Goal: Communication & Community: Answer question/provide support

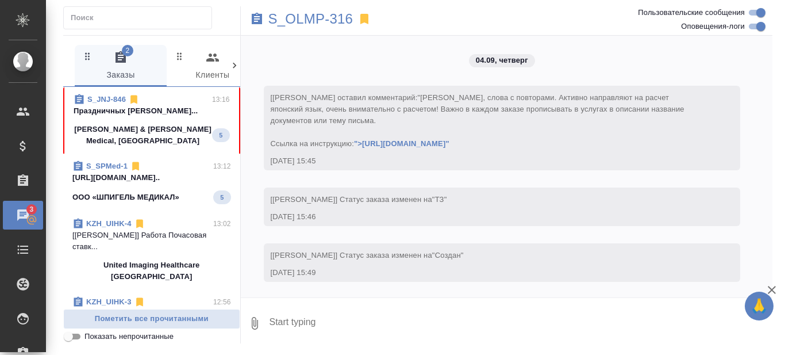
scroll to position [1310, 0]
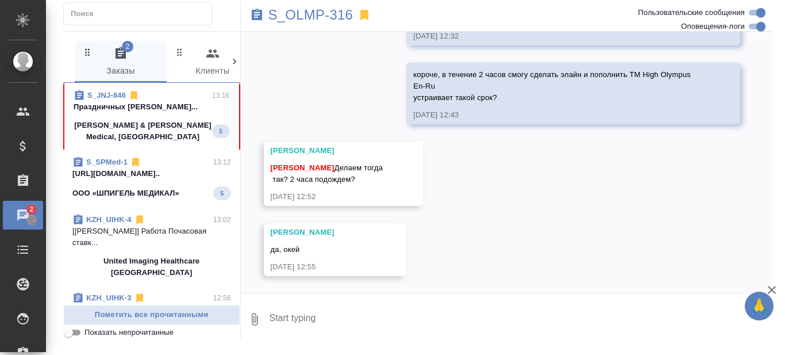
click at [316, 318] on textarea at bounding box center [520, 318] width 504 height 39
type textarea "r"
type textarea "короче, я [PERSON_NAME]"
click at [316, 323] on textarea at bounding box center [520, 318] width 504 height 39
type textarea "'"
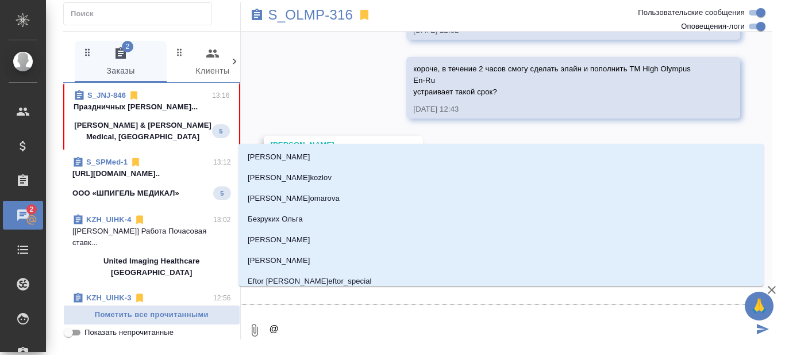
type textarea "@С"
type input "С"
type textarea "@Се"
type input "Се"
type textarea "@Сер"
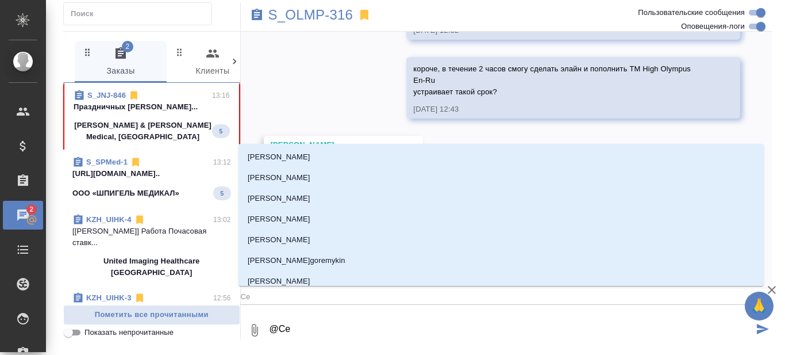
type input "Сер"
type textarea "@Серг"
type input "Серг"
type textarea "@Серге"
type input "Серге"
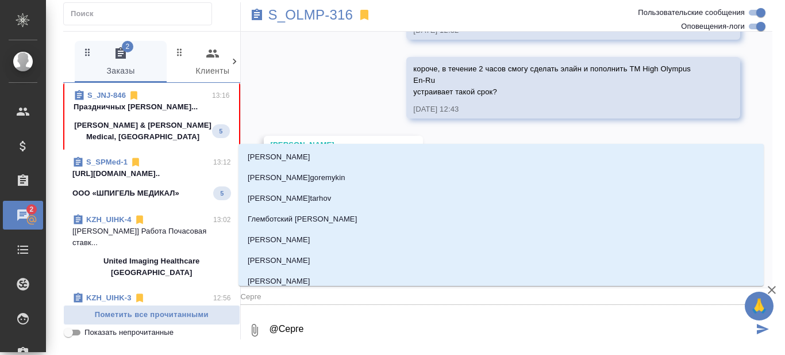
type textarea "@Сергее"
type input "Сергее"
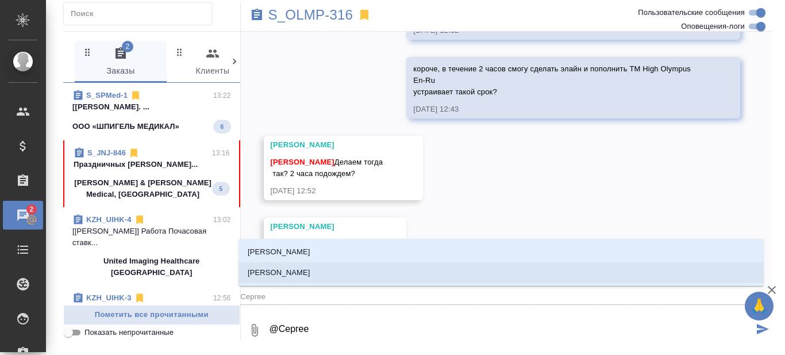
click at [333, 267] on li "[PERSON_NAME]" at bounding box center [500, 272] width 525 height 21
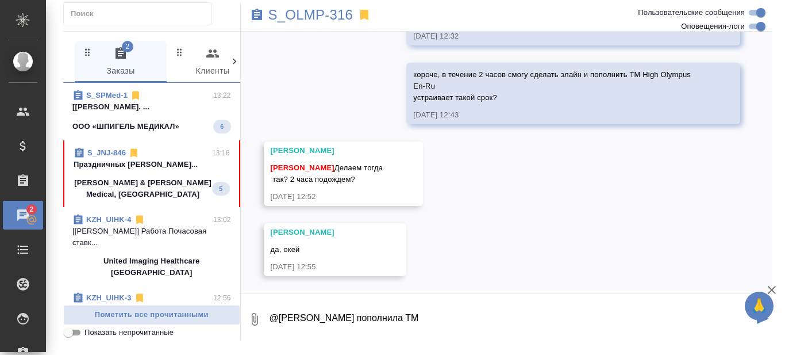
paste textarea "High_Olympus_En_Ru"
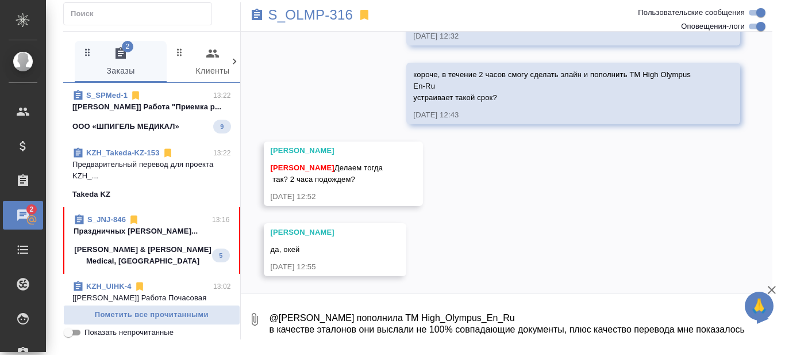
drag, startPoint x: 565, startPoint y: 329, endPoint x: 749, endPoint y: 335, distance: 184.0
click at [749, 335] on div "0 @Сергеева Анастасия пополнила ТМ High_Olympus_En_Ru в качестве эталонов они в…" at bounding box center [507, 318] width 532 height 39
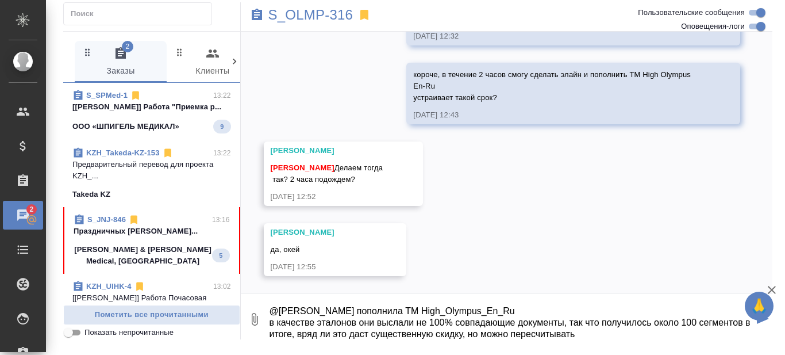
type textarea "@Сергеева Анастасия пополнила ТМ High_Olympus_En_Ru в качестве эталонов они выс…"
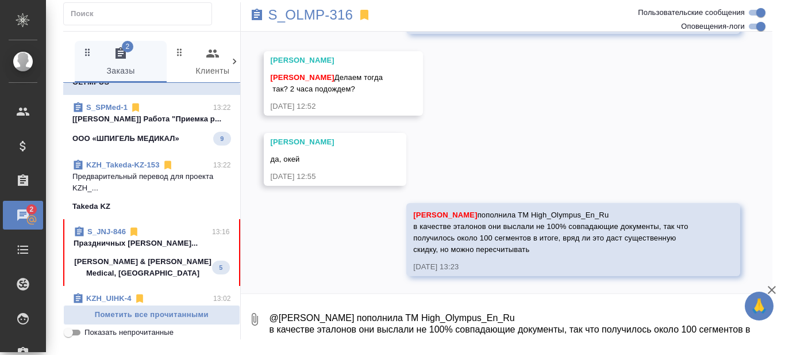
scroll to position [57, 0]
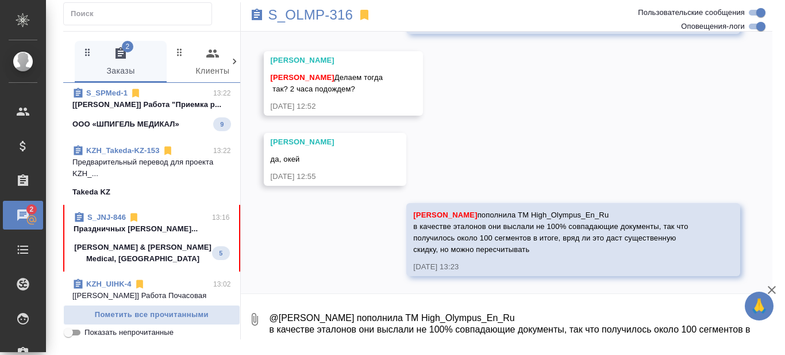
click at [149, 261] on span "S_JNJ-846 13:16 Праздничных Ольга... Johnson & Johnson Medical, Russia 5" at bounding box center [152, 237] width 156 height 53
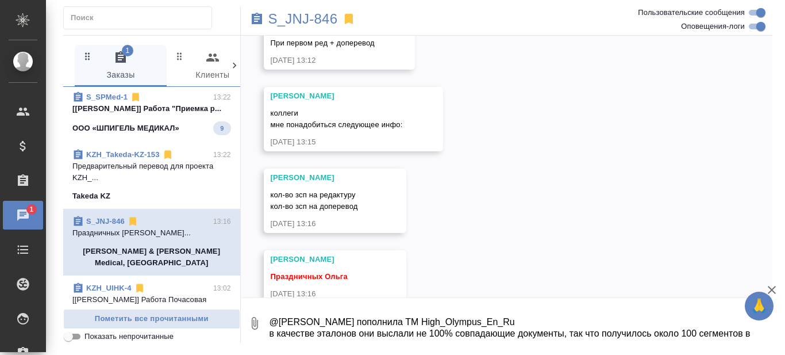
scroll to position [2210, 0]
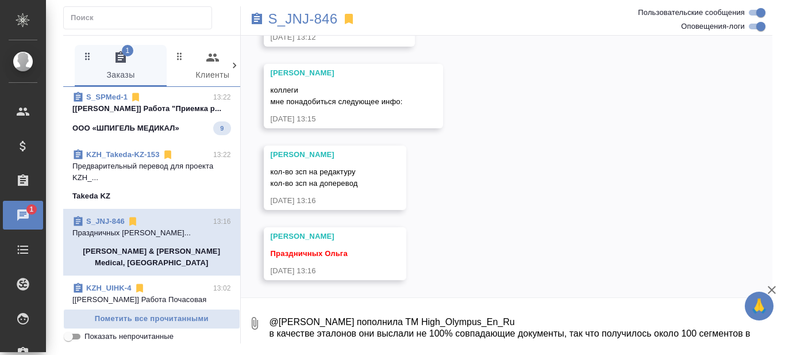
click at [369, 314] on textarea "@Сергеева Анастасия пополнила ТМ High_Olympus_En_Ru в качестве эталонов они выс…" at bounding box center [520, 322] width 504 height 39
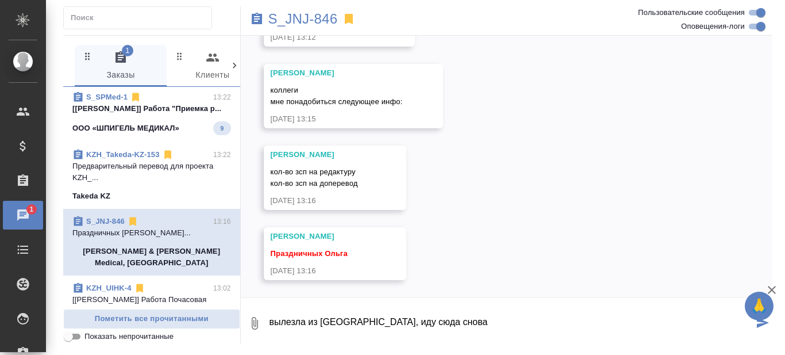
type textarea "вылезла из [GEOGRAPHIC_DATA], иду сюда снова"
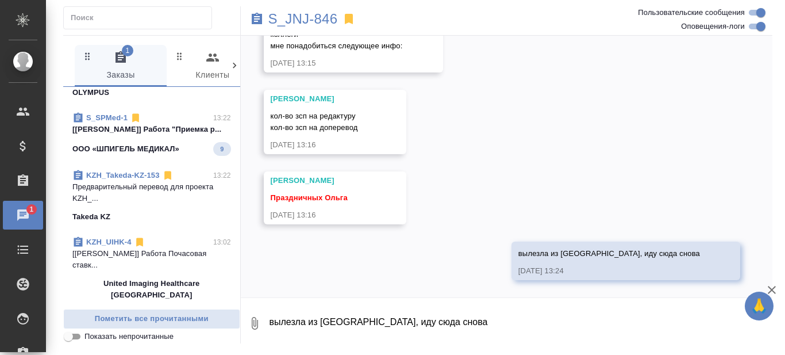
scroll to position [57, 0]
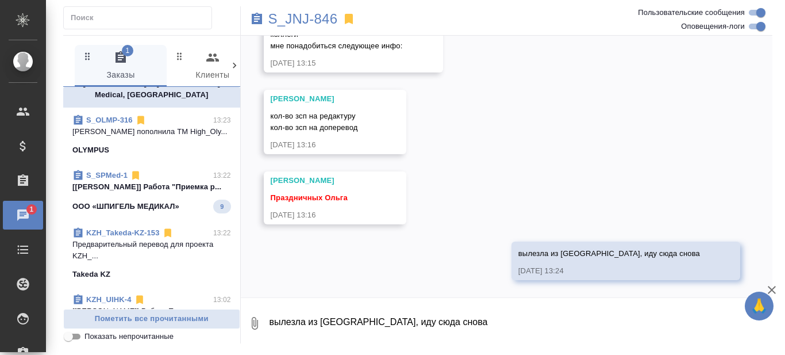
click at [176, 187] on p "[Сергеева Анастасия] Работа "Приемка р..." at bounding box center [151, 186] width 159 height 11
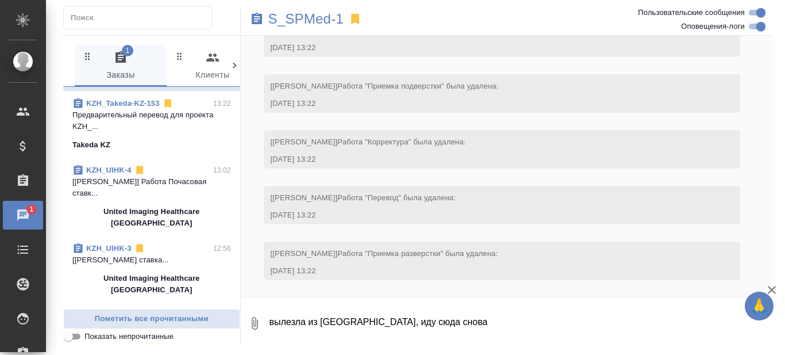
scroll to position [0, 0]
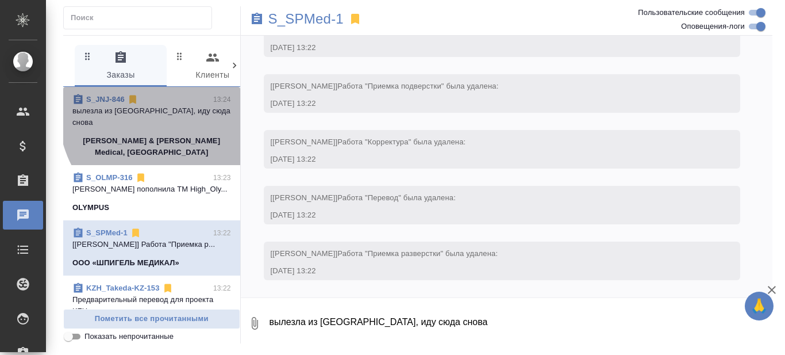
click at [176, 111] on p "вылезла из [GEOGRAPHIC_DATA], иду сюда снова" at bounding box center [151, 116] width 159 height 23
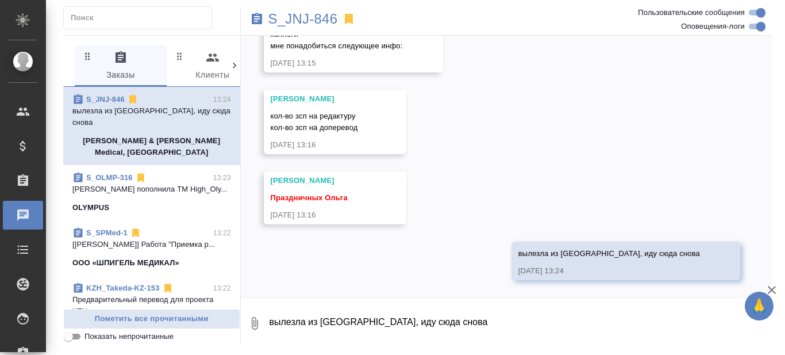
scroll to position [2266, 0]
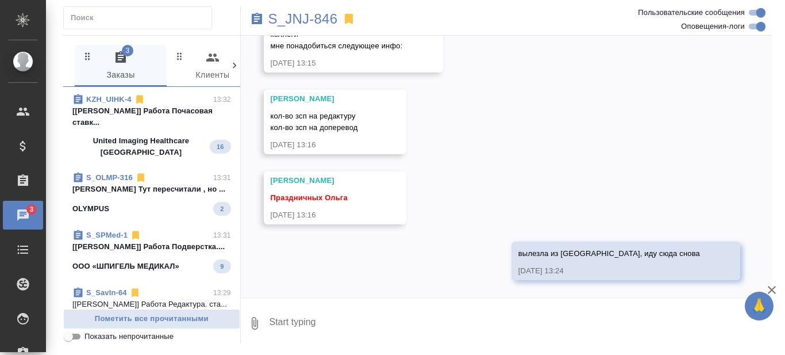
scroll to position [57, 0]
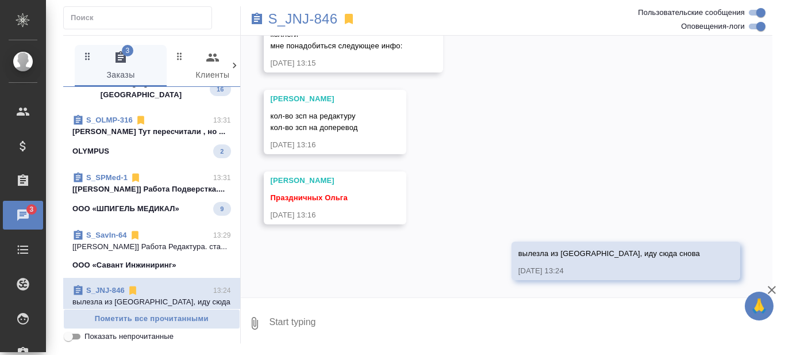
click at [140, 137] on p "Никифорова Валерия Тут пересчитали , но ..." at bounding box center [151, 131] width 159 height 11
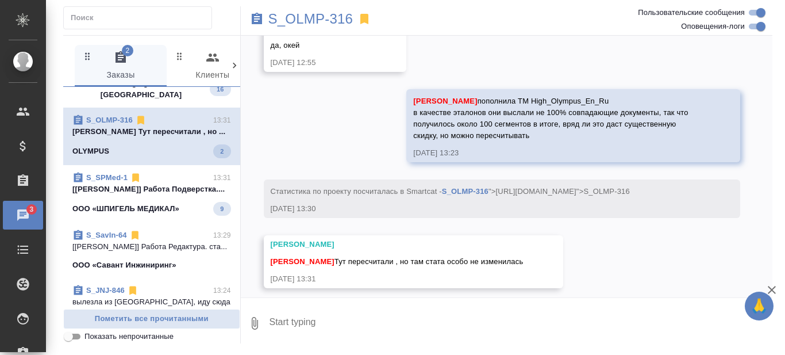
scroll to position [1537, 0]
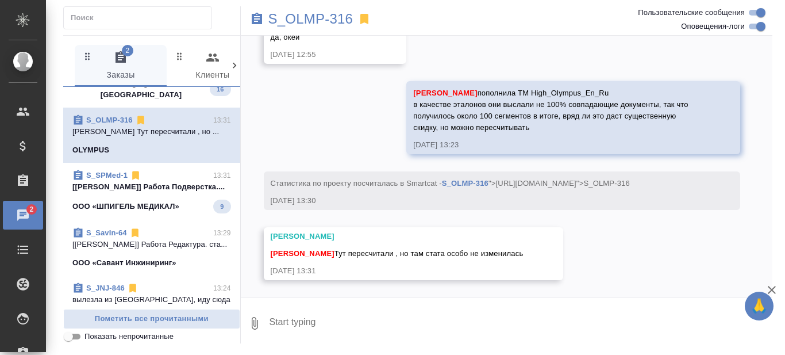
click at [105, 179] on link "S_SPMed-1" at bounding box center [106, 175] width 41 height 9
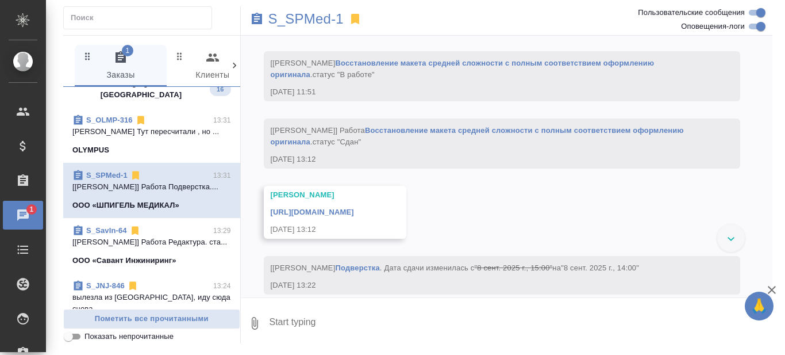
scroll to position [2141, 0]
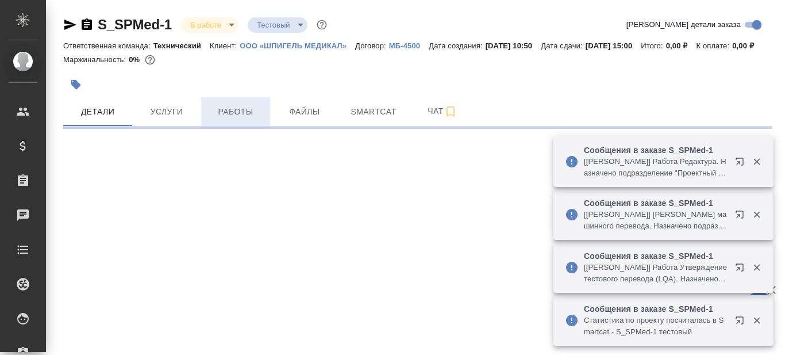
click at [235, 119] on span "Работы" at bounding box center [235, 112] width 55 height 14
select select "RU"
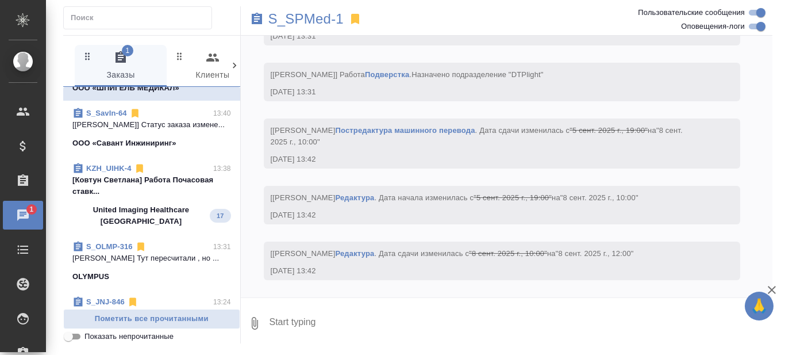
scroll to position [57, 0]
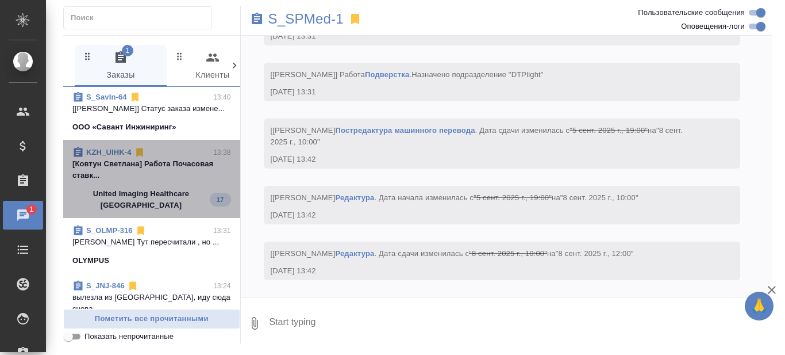
click at [179, 181] on p "[Ковтун Светлана] Работа Почасовая ставк..." at bounding box center [151, 169] width 159 height 23
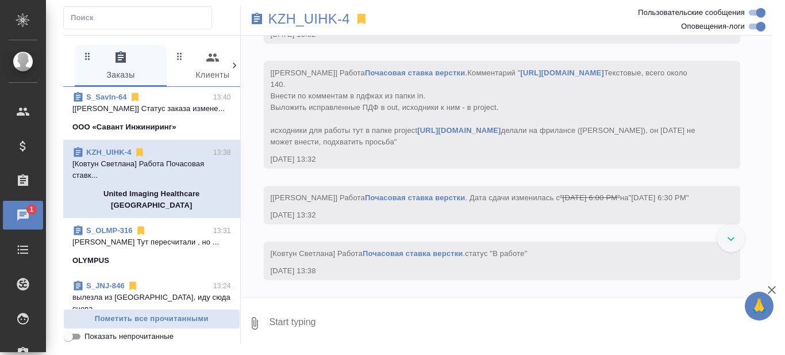
scroll to position [21773, 0]
click at [728, 238] on icon at bounding box center [730, 239] width 7 height 4
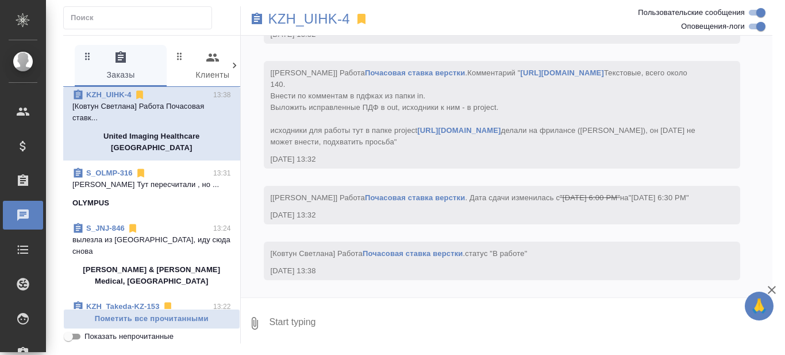
click at [151, 257] on p "вылезла из Олимпаса, иду сюда снова" at bounding box center [151, 245] width 159 height 23
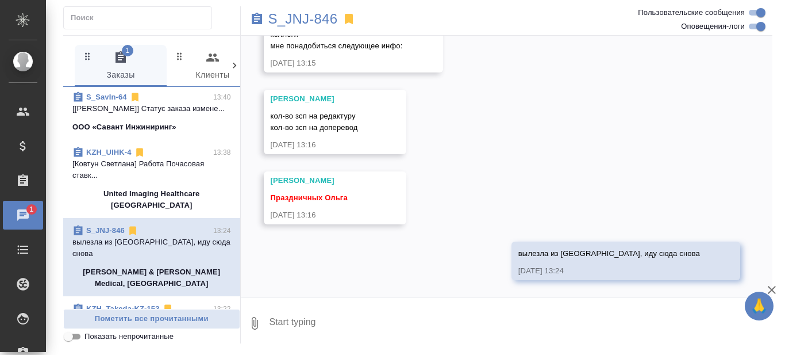
scroll to position [0, 0]
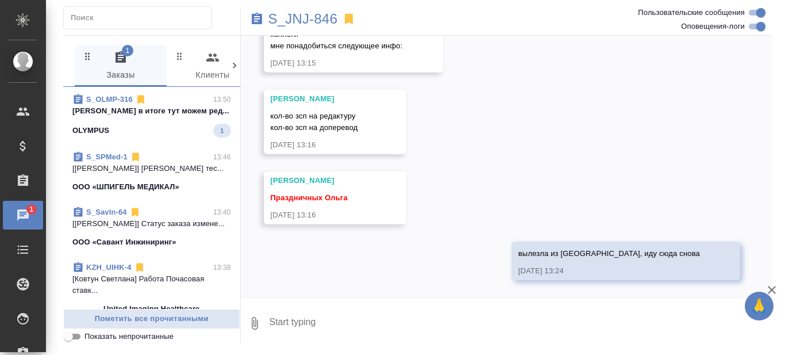
click at [171, 117] on p "Сергеева Анастасия в итоге тут можем ред..." at bounding box center [151, 110] width 159 height 11
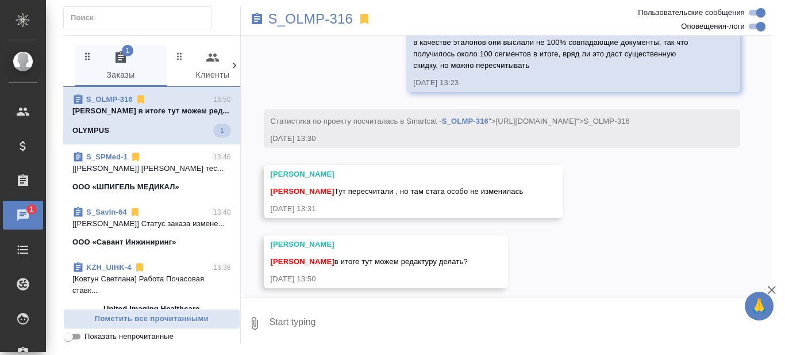
scroll to position [1607, 0]
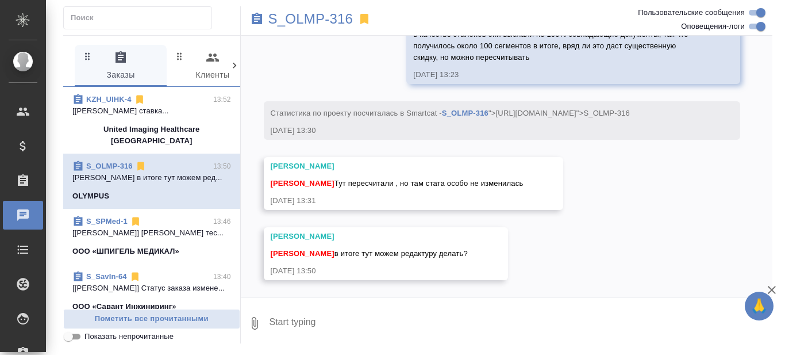
click at [333, 321] on textarea at bounding box center [520, 322] width 504 height 39
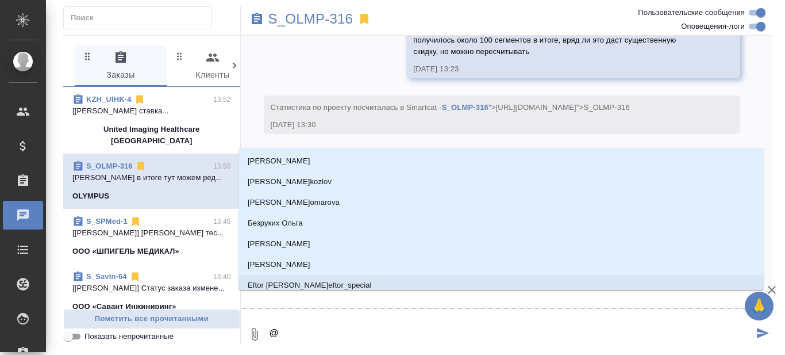
type textarea "@Н"
type input "Н"
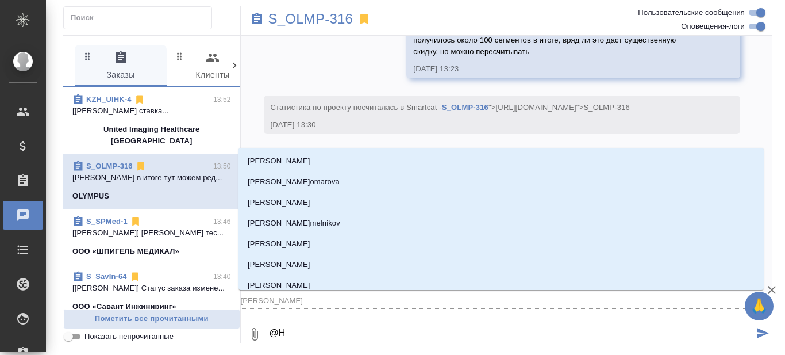
type textarea "@Ни"
type input "Ни"
type textarea "@Ник"
type input "Ник"
type textarea "@Ники"
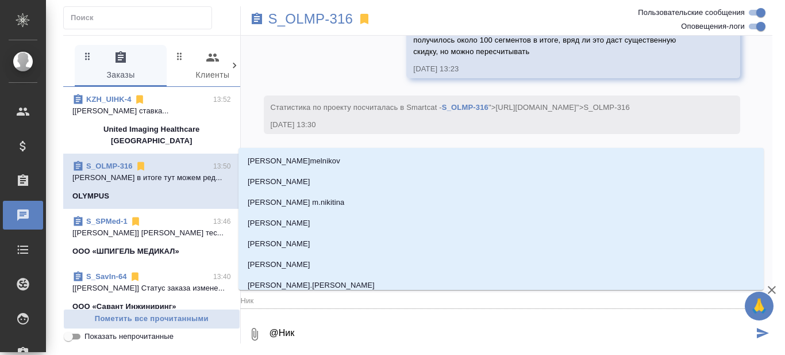
type input "Ники"
type textarea "@Никиф"
type input "Никиф"
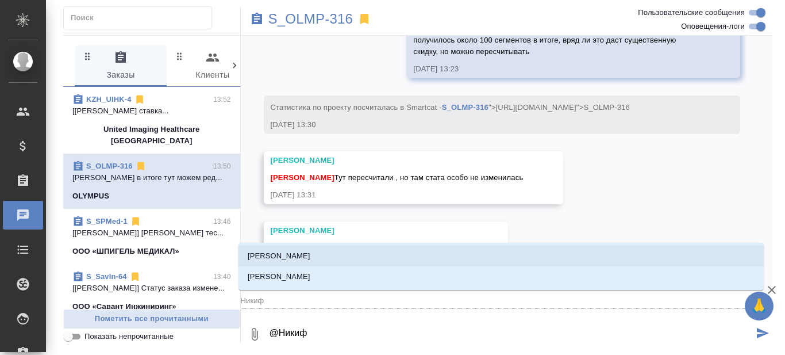
click at [310, 251] on p "[PERSON_NAME]" at bounding box center [279, 255] width 63 height 11
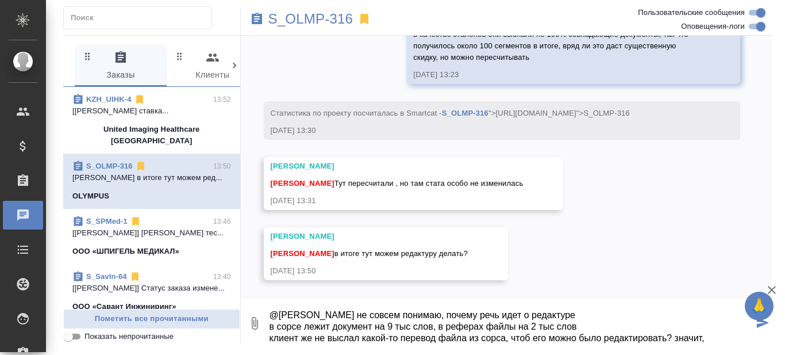
scroll to position [18, 0]
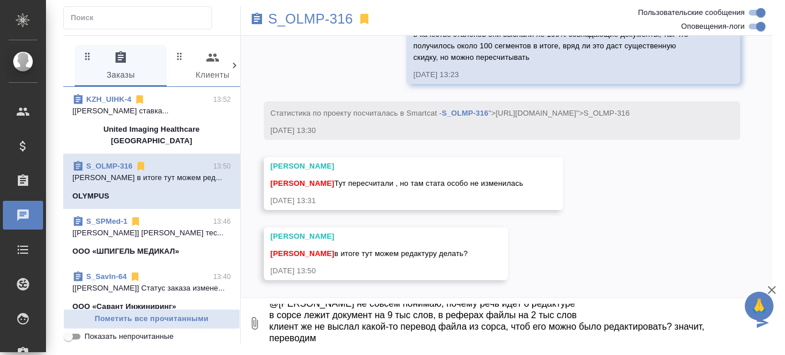
type textarea "@Никифорова Валерия не совсем понимаю, почему речь идет о редактуре в сорсе леж…"
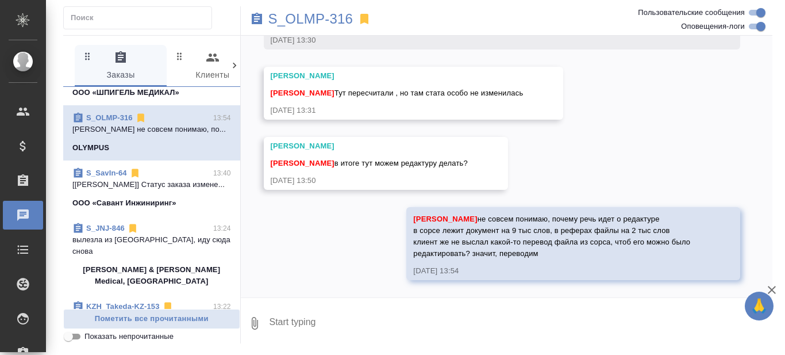
scroll to position [172, 0]
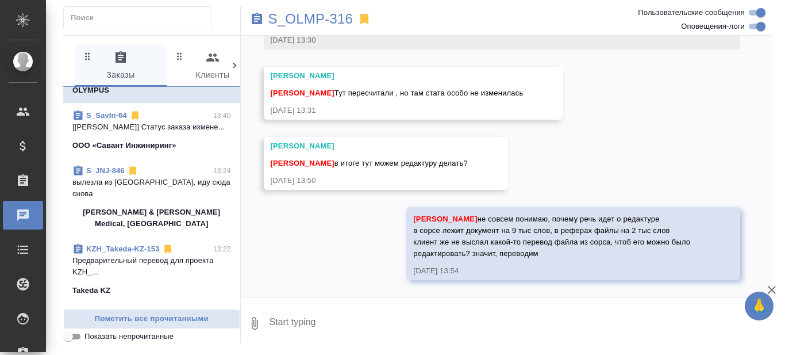
click at [152, 199] on p "вылезла из [GEOGRAPHIC_DATA], иду сюда снова" at bounding box center [151, 187] width 159 height 23
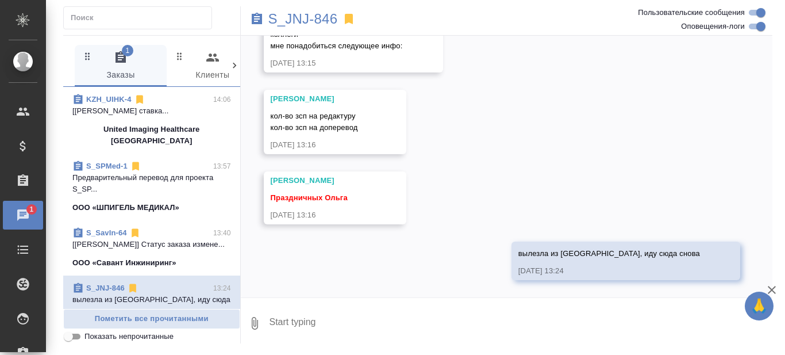
scroll to position [115, 0]
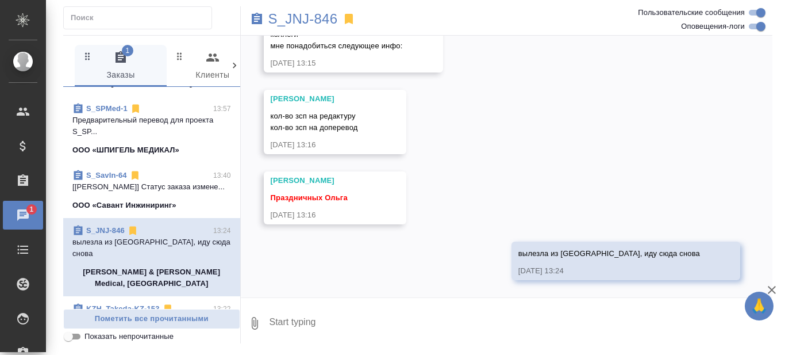
click at [299, 325] on textarea at bounding box center [520, 322] width 504 height 39
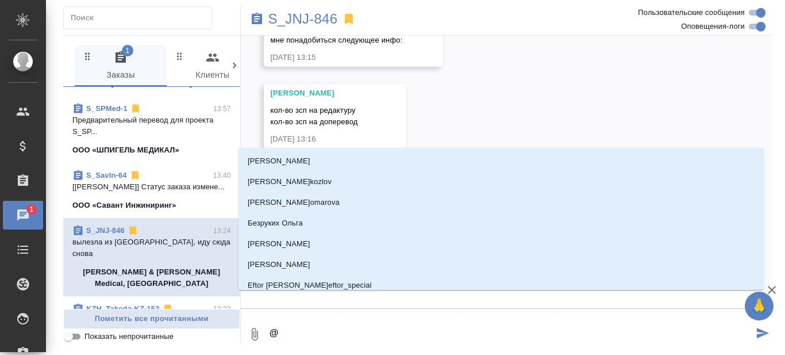
type textarea "@Н"
type input "Н"
type textarea "@Ни"
type input "Ни"
type textarea "@Ник"
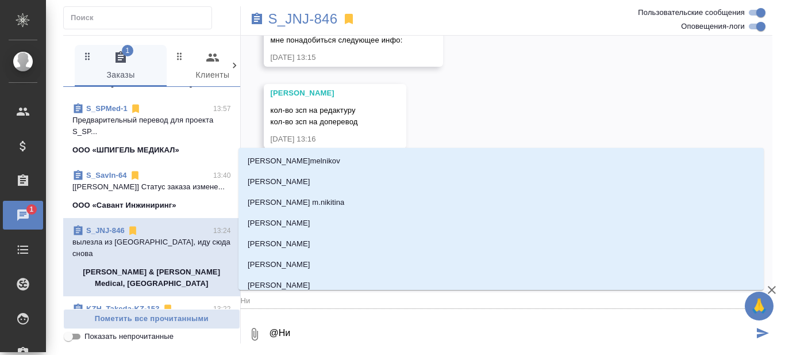
type input "Ник"
type textarea "@Ники"
type input "Ники"
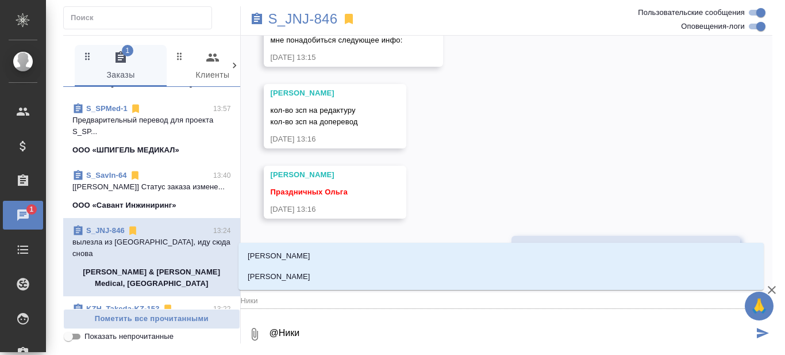
type textarea "@Никиф"
type input "Никиф"
type textarea "@Никифр"
type input "Никифр"
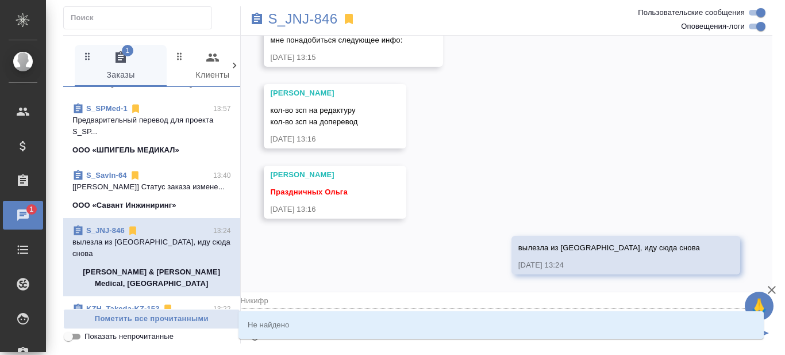
type textarea "@Никиф"
type input "Никиф"
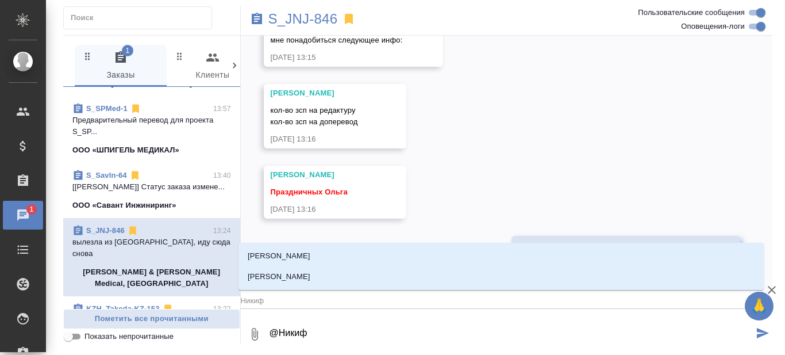
type textarea "@Никифо"
type input "Никифо"
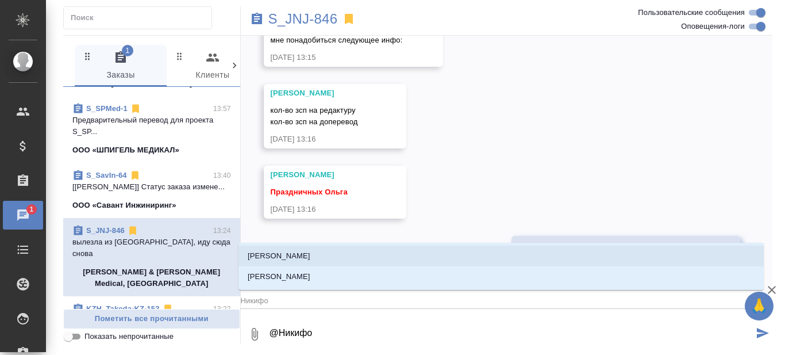
click at [310, 251] on p "[PERSON_NAME]" at bounding box center [279, 255] width 63 height 11
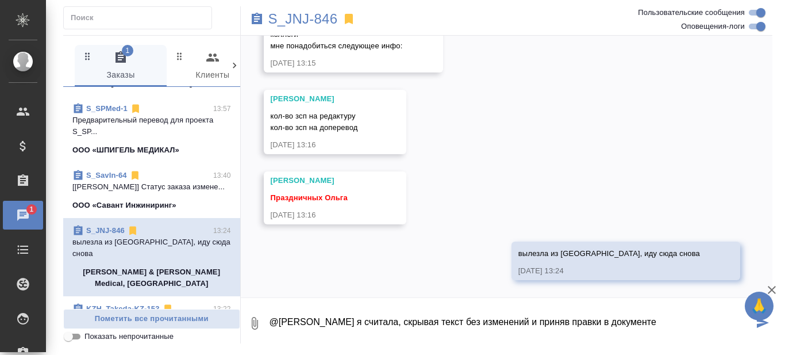
click at [557, 322] on textarea "@Никифорова Валерия я считала, скрывая текст без изменений и приняв правки в до…" at bounding box center [511, 322] width 486 height 39
click at [707, 317] on textarea "@Никифорова Валерия я считала, скрывая текст без изменений и потом приняв правк…" at bounding box center [511, 322] width 486 height 39
paste textarea
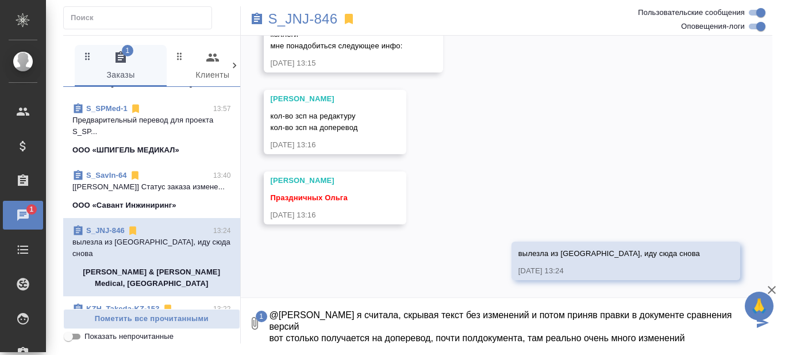
drag, startPoint x: 546, startPoint y: 338, endPoint x: 608, endPoint y: 336, distance: 61.5
click at [608, 336] on textarea "@Никифорова Валерия я считала, скрывая текст без изменений и потом приняв правк…" at bounding box center [511, 322] width 486 height 39
click at [704, 339] on textarea "@Никифорова Валерия я считала, скрывая текст без изменений и потом приняв правк…" at bounding box center [511, 322] width 486 height 39
type textarea "@Никифорова Валерия я считала, скрывая текст без изменений и потом приняв правк…"
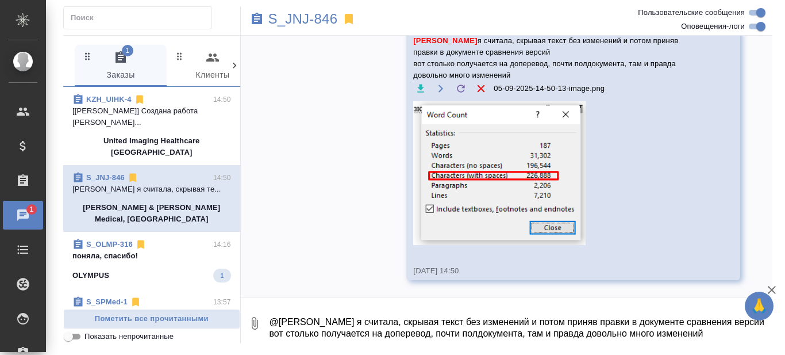
scroll to position [2535, 0]
click at [325, 318] on textarea "@Никифорова Валерия я считала, скрывая текст без изменений и потом приняв правк…" at bounding box center [520, 322] width 504 height 39
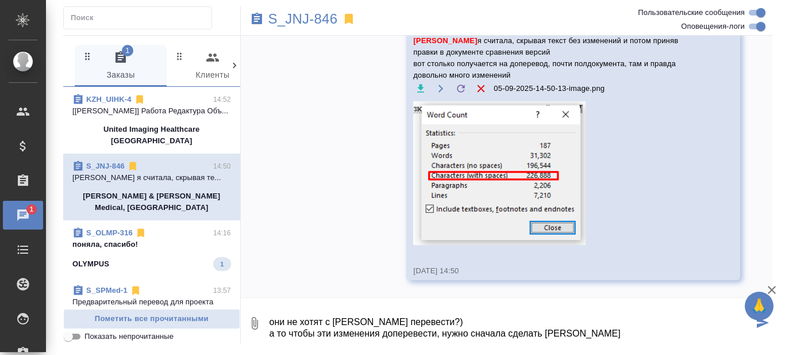
drag, startPoint x: 572, startPoint y: 336, endPoint x: 602, endPoint y: 330, distance: 29.8
click at [602, 330] on textarea "они не хотят с нуля перевести?) а то чтобы эти изменения доперевести, нужно сна…" at bounding box center [511, 322] width 486 height 39
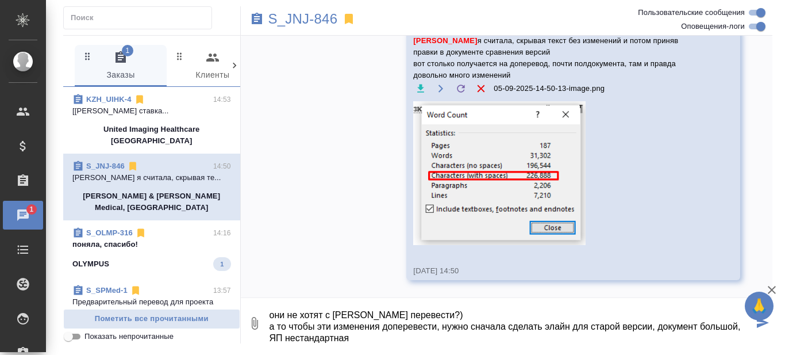
type textarea "они не хотят с [PERSON_NAME] перевести?) а то чтобы эти изменения доперевести, …"
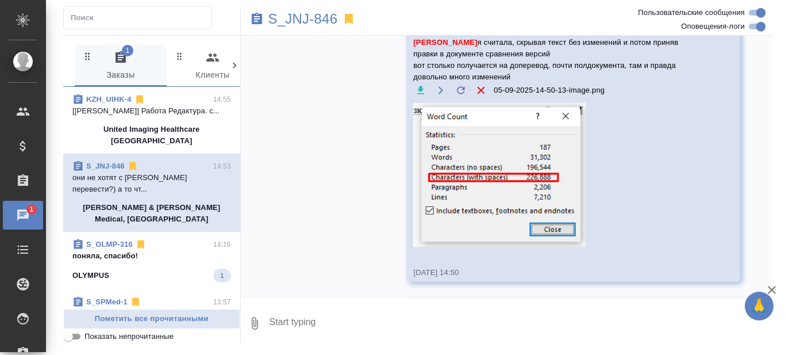
scroll to position [2613, 0]
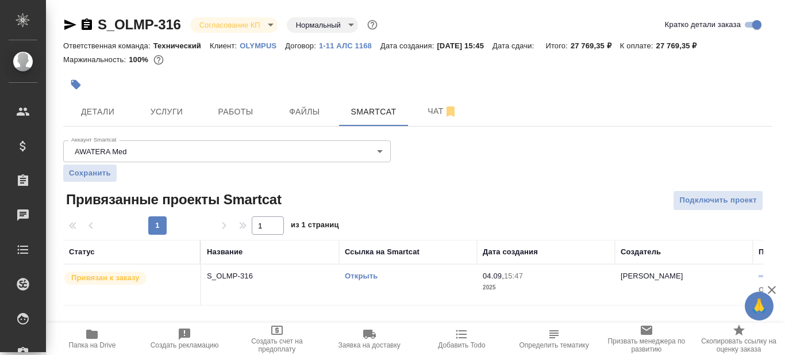
scroll to position [11, 0]
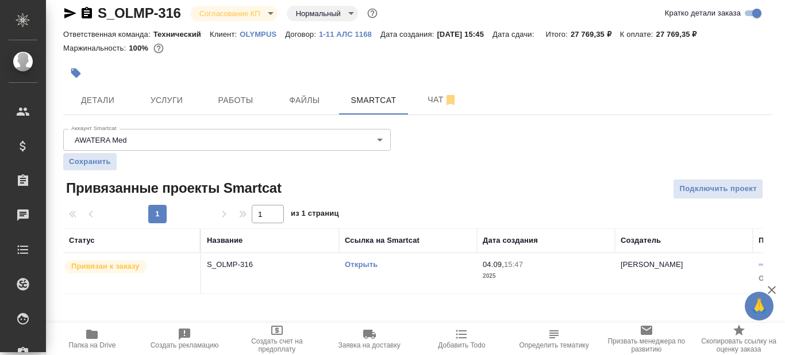
click at [90, 334] on icon "button" at bounding box center [91, 333] width 11 height 9
click at [108, 101] on span "Детали" at bounding box center [97, 100] width 55 height 14
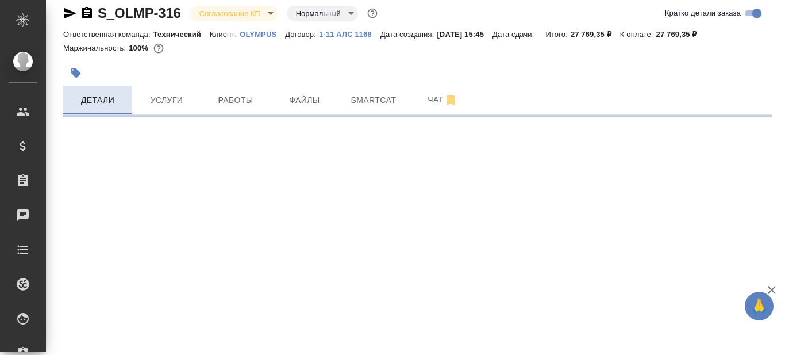
select select "RU"
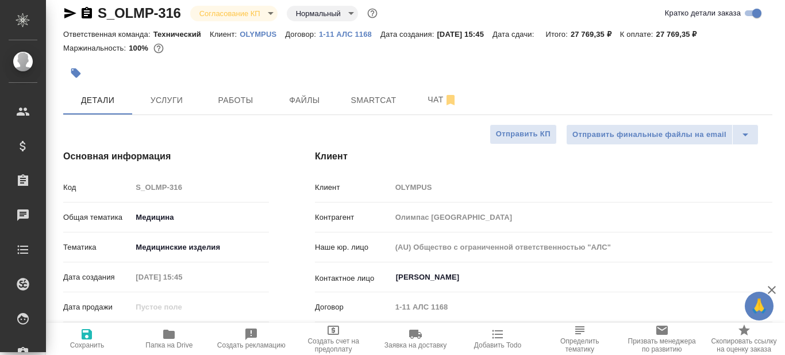
type textarea "x"
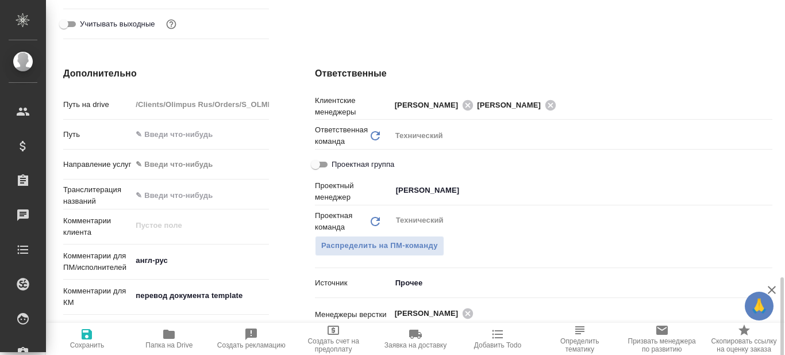
scroll to position [529, 0]
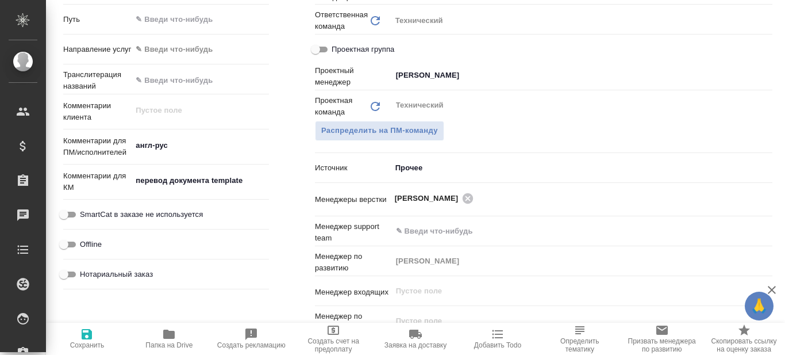
type textarea "x"
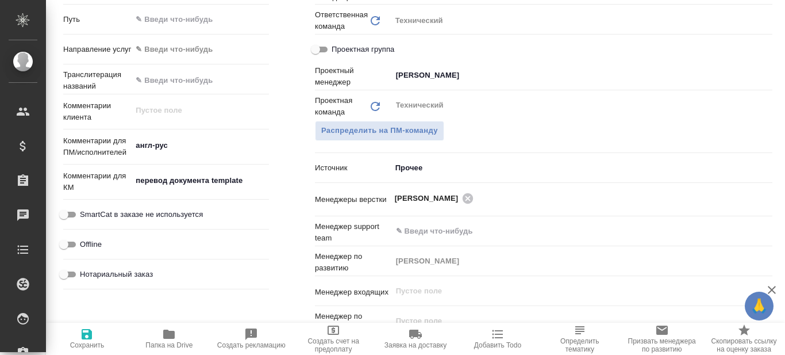
type textarea "x"
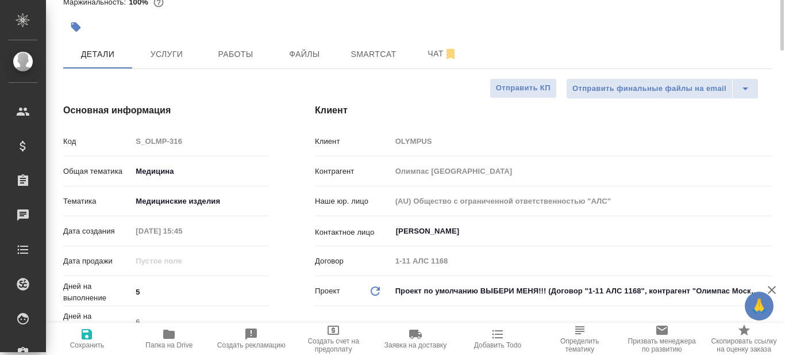
scroll to position [0, 0]
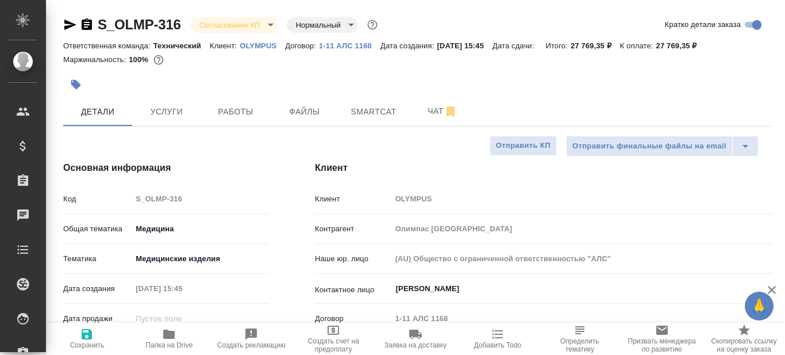
type textarea "x"
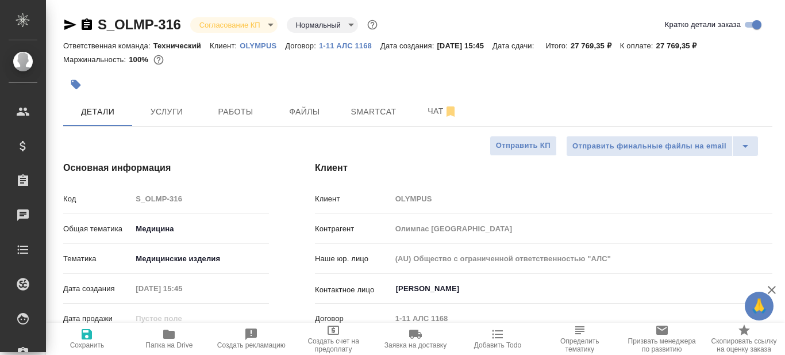
type textarea "x"
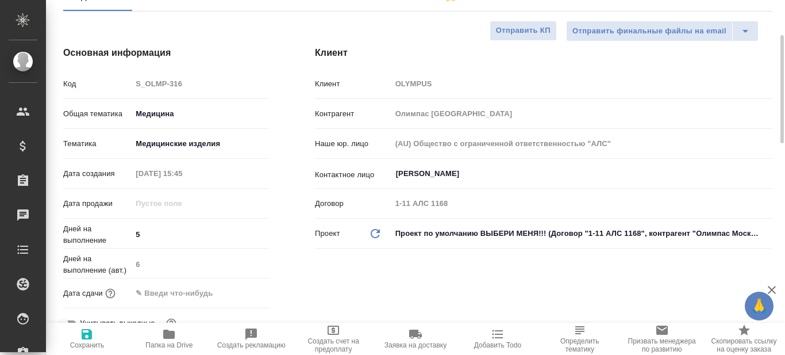
scroll to position [172, 0]
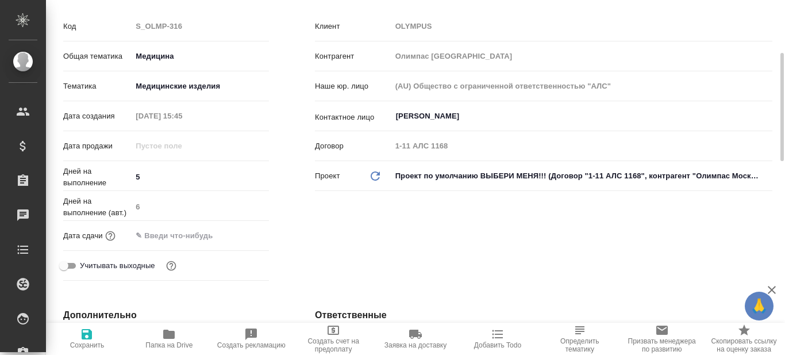
type textarea "x"
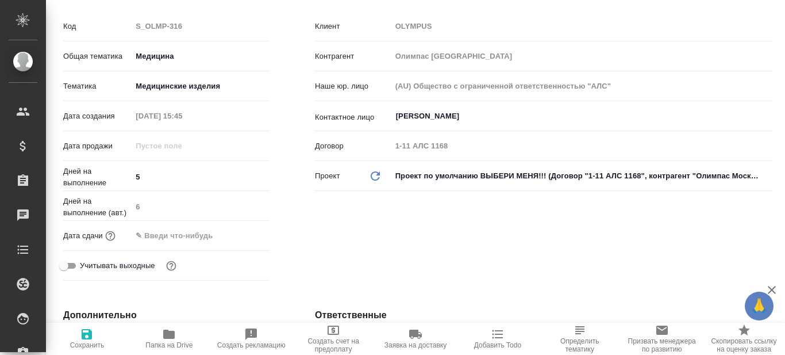
type textarea "x"
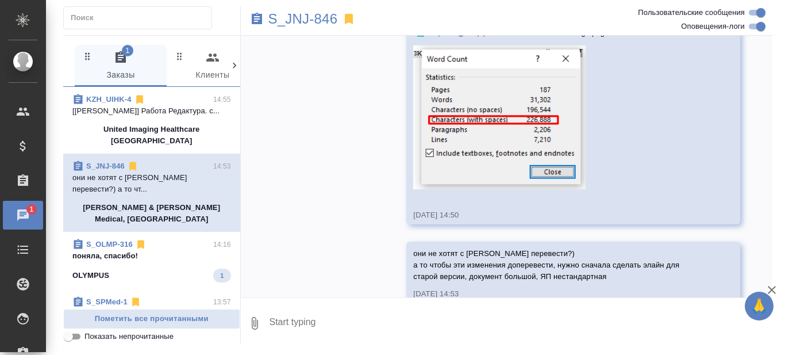
scroll to position [2613, 0]
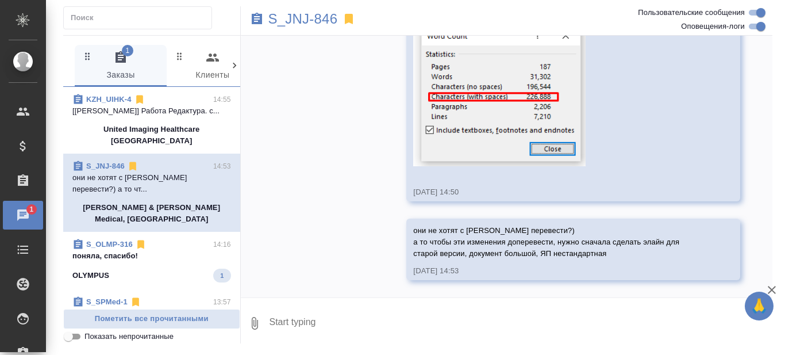
click at [169, 242] on span "S_OLMP-316 14:16 поняла, спасибо! OLYMPUS 1" at bounding box center [151, 260] width 159 height 44
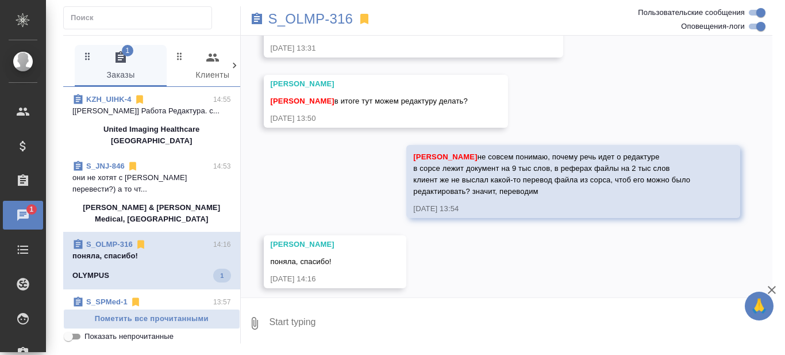
scroll to position [1767, 0]
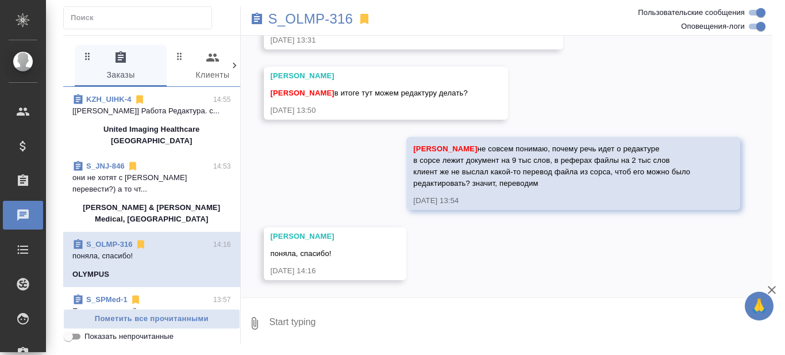
click at [155, 183] on span "S_JNJ-846 14:53 они не хотят с нуля перевести?) а то чт... [PERSON_NAME] & [PER…" at bounding box center [151, 192] width 159 height 64
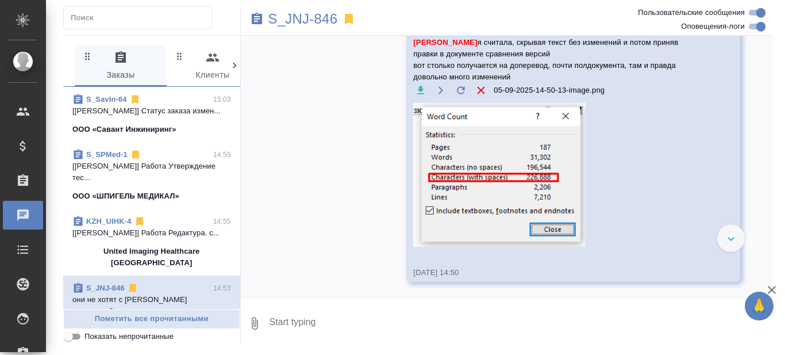
scroll to position [0, 0]
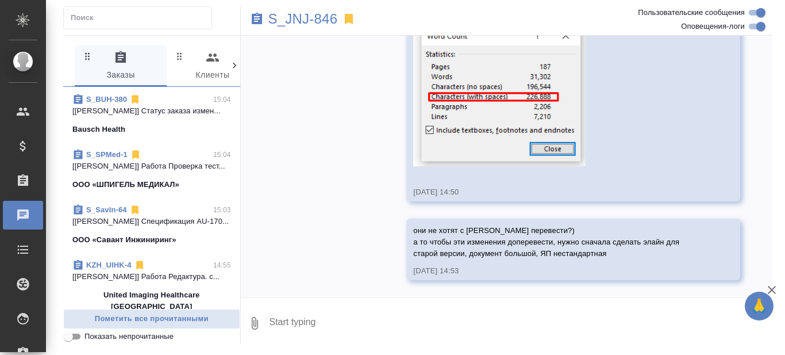
scroll to position [2613, 0]
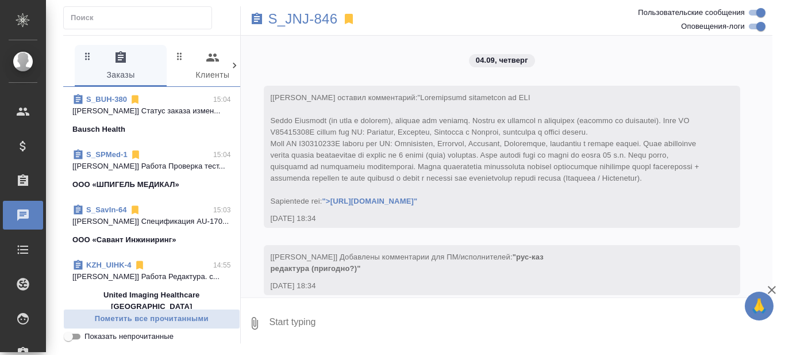
scroll to position [2613, 0]
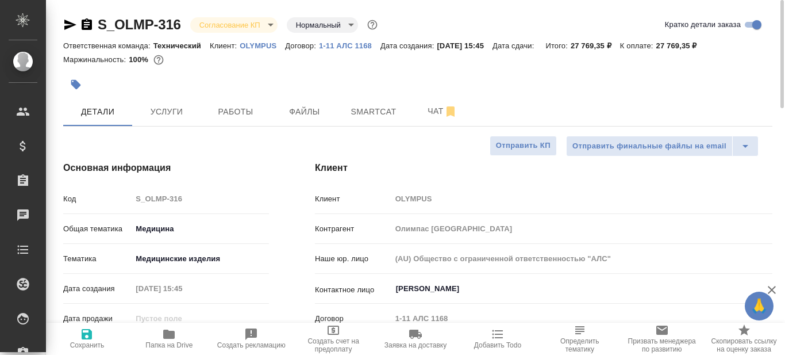
select select "RU"
click at [68, 24] on icon "button" at bounding box center [70, 25] width 14 height 14
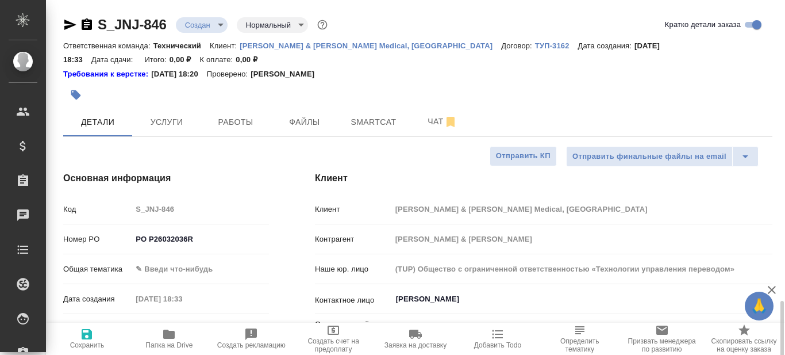
select select "RU"
click at [72, 23] on icon "button" at bounding box center [70, 25] width 12 height 10
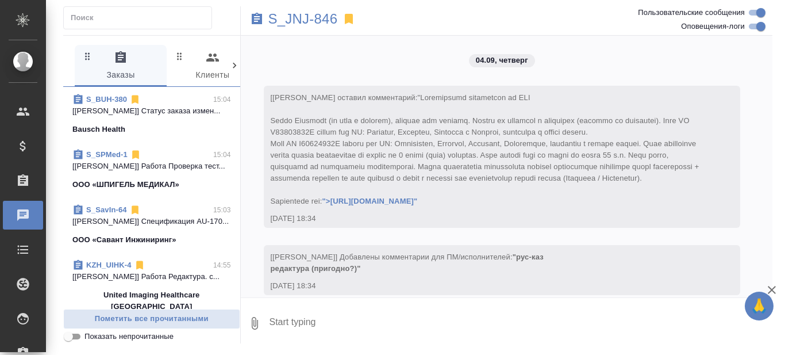
scroll to position [2613, 0]
